Goal: Navigation & Orientation: Go to known website

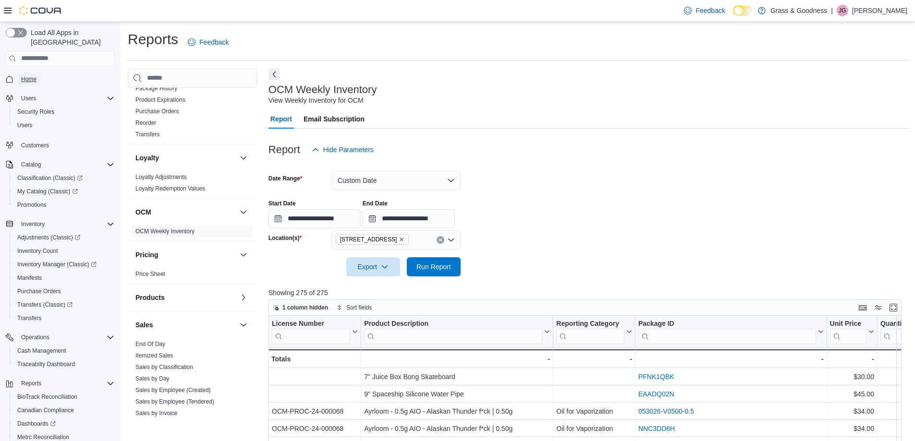
click at [32, 75] on span "Home" at bounding box center [28, 79] width 15 height 8
